Goal: Task Accomplishment & Management: Complete application form

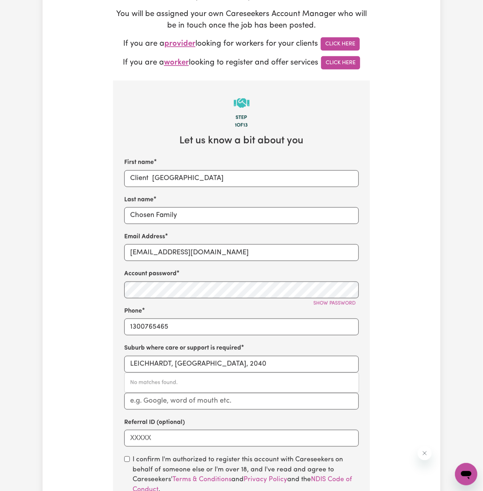
scroll to position [238, 0]
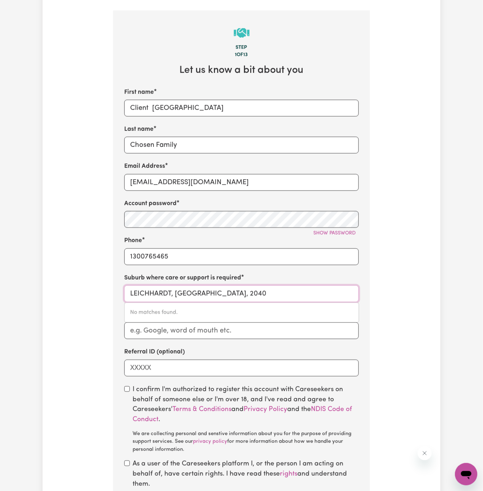
click at [193, 290] on input "LEICHHARDT, [GEOGRAPHIC_DATA], 2040" at bounding box center [241, 294] width 235 height 17
paste input "[GEOGRAPHIC_DATA],"
click at [130, 294] on input "Victoria Point" at bounding box center [241, 294] width 235 height 17
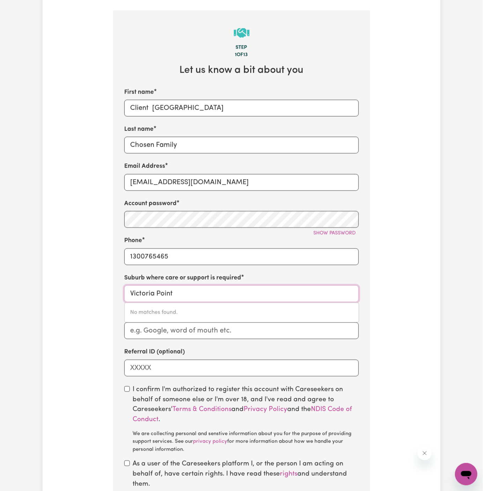
click at [189, 293] on input "Victoria Point" at bounding box center [241, 294] width 235 height 17
type input "[PERSON_NAME]"
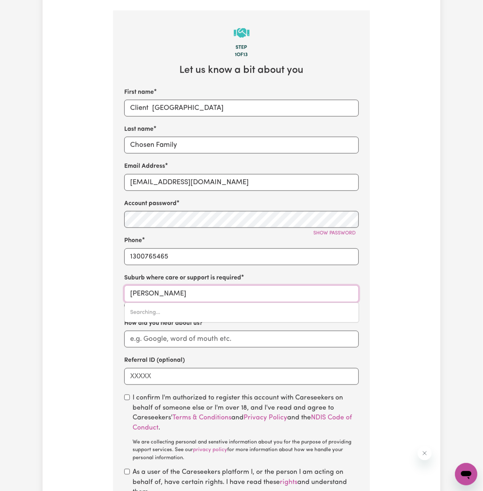
type input "[PERSON_NAME], [GEOGRAPHIC_DATA], 4165"
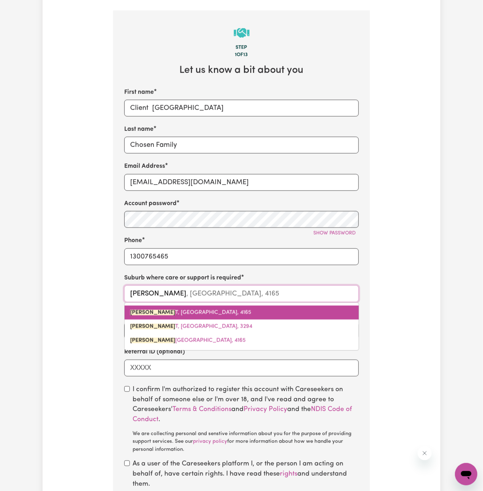
drag, startPoint x: 178, startPoint y: 319, endPoint x: 203, endPoint y: 315, distance: 25.0
click at [203, 315] on div "VICTORIA POIN T, [GEOGRAPHIC_DATA], [STREET_ADDRESS]" at bounding box center [241, 327] width 235 height 48
click at [203, 315] on link "VICTORIA POIN T, [GEOGRAPHIC_DATA], 4165" at bounding box center [242, 313] width 234 height 14
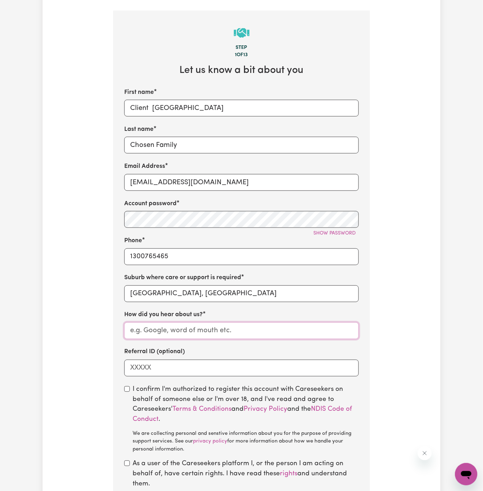
click at [215, 331] on input "How did you hear about us?" at bounding box center [241, 331] width 235 height 17
click at [180, 148] on input "Chosen Family" at bounding box center [241, 145] width 235 height 17
click at [186, 322] on div "How did you hear about us?" at bounding box center [241, 325] width 235 height 29
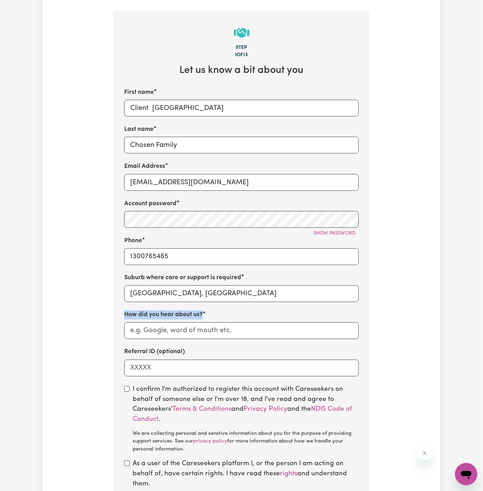
click at [186, 322] on div "How did you hear about us?" at bounding box center [241, 325] width 235 height 29
click at [179, 334] on input "How did you hear about us?" at bounding box center [241, 331] width 235 height 17
paste input "Chosen Family"
type input "Chosen Family"
click at [126, 390] on input "checkbox" at bounding box center [127, 390] width 6 height 6
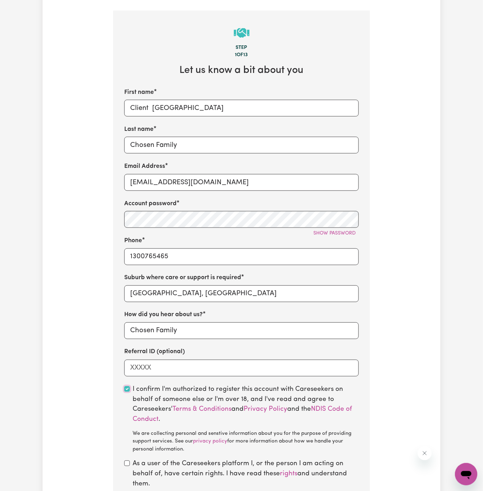
checkbox input "true"
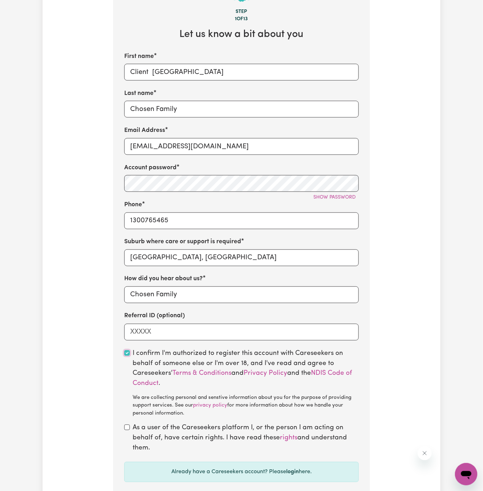
scroll to position [335, 0]
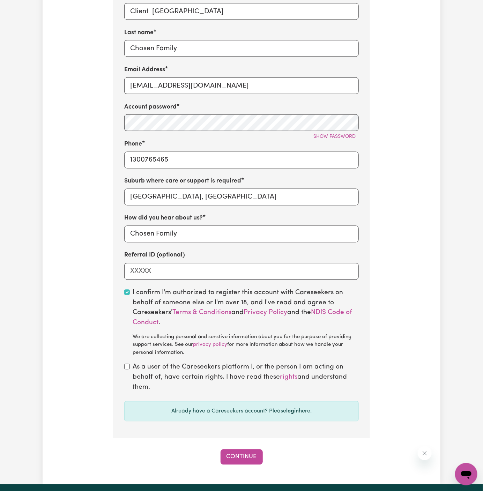
click at [125, 370] on div "As a user of the Careseekers platform I, or the person I am acting on behalf of…" at bounding box center [241, 378] width 235 height 30
click at [128, 368] on input "checkbox" at bounding box center [127, 367] width 6 height 6
checkbox input "true"
click at [238, 459] on button "Continue" at bounding box center [242, 457] width 42 height 15
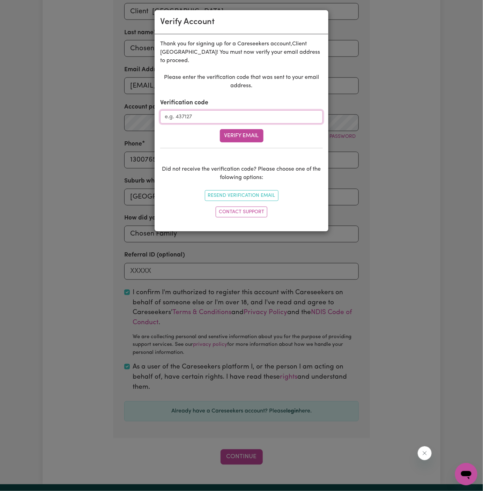
click at [254, 117] on input "Verification code" at bounding box center [241, 116] width 163 height 13
paste input "670345"
type input "670345"
click at [254, 138] on button "Verify Email" at bounding box center [242, 135] width 44 height 13
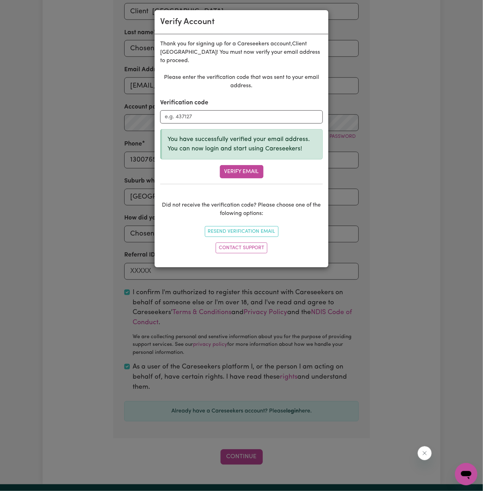
scroll to position [240, 0]
